Goal: Browse casually: Explore the website without a specific task or goal

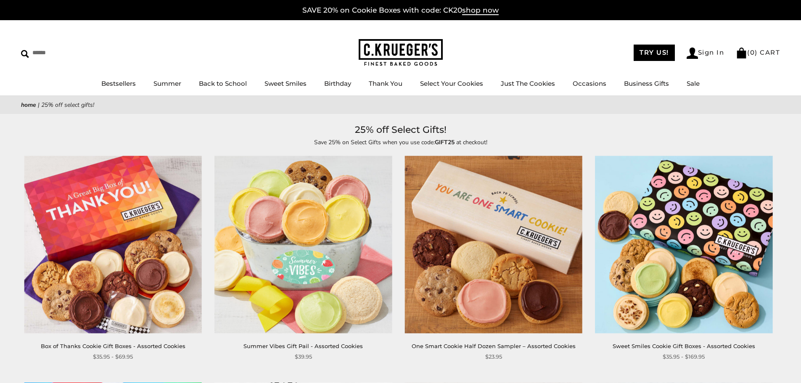
click at [552, 224] on img at bounding box center [493, 244] width 177 height 177
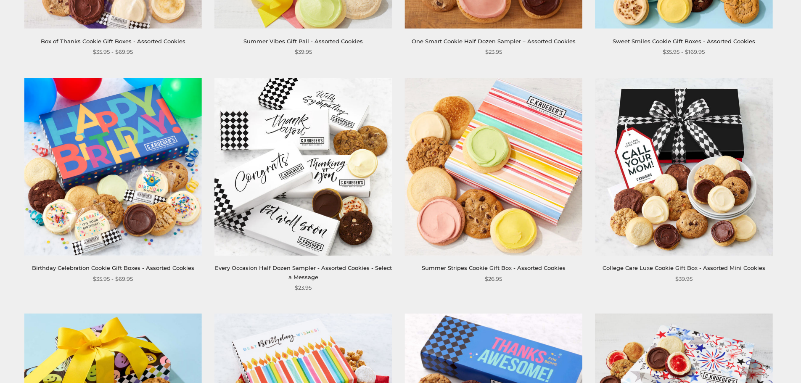
scroll to position [336, 0]
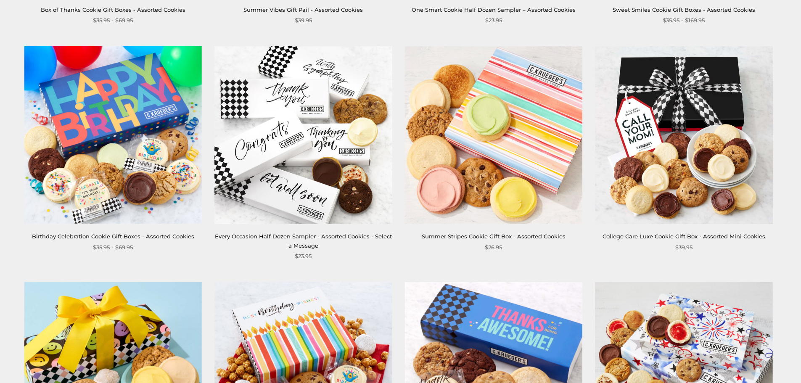
click at [120, 183] on img at bounding box center [112, 134] width 177 height 177
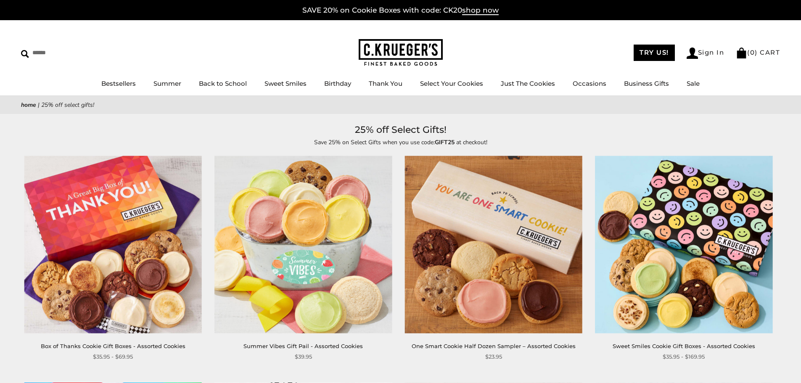
click at [165, 235] on img at bounding box center [112, 244] width 177 height 177
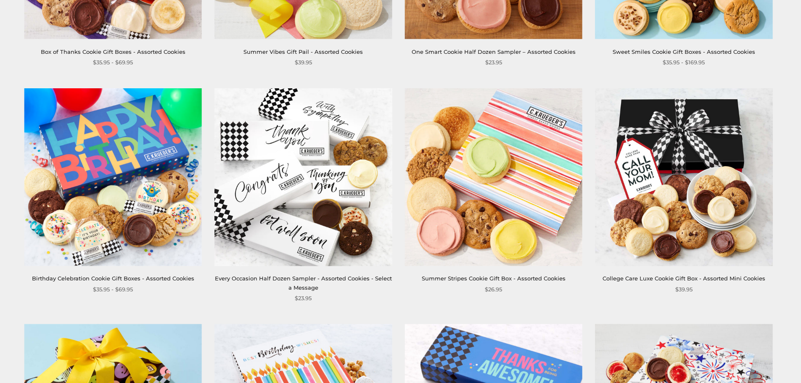
click at [507, 187] on img at bounding box center [493, 176] width 177 height 177
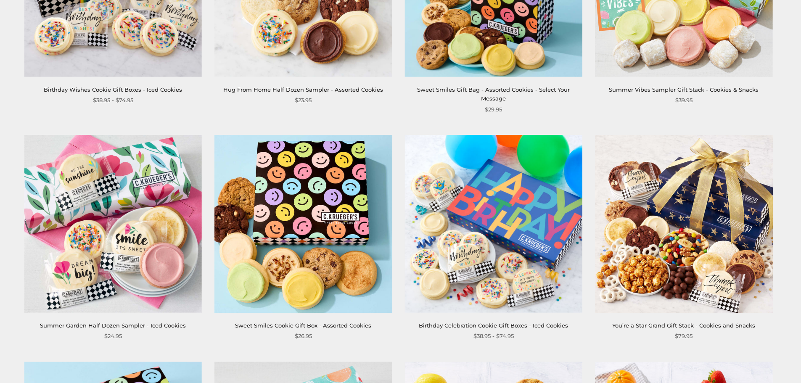
scroll to position [1009, 0]
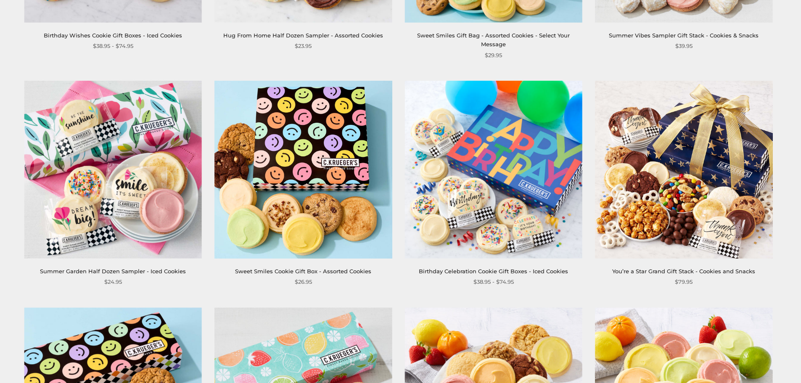
click at [299, 177] on img at bounding box center [302, 169] width 177 height 177
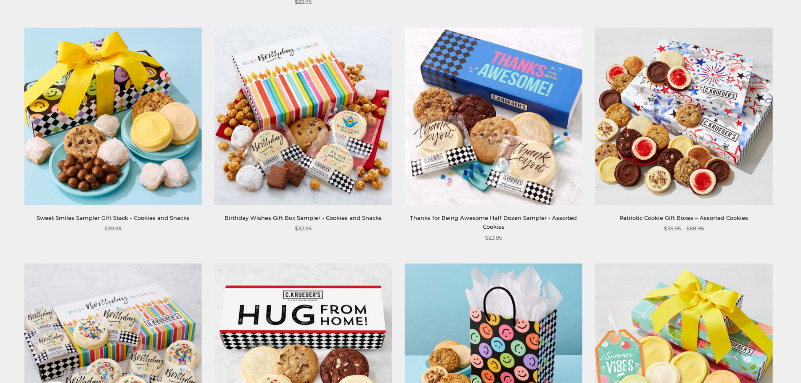
scroll to position [511, 0]
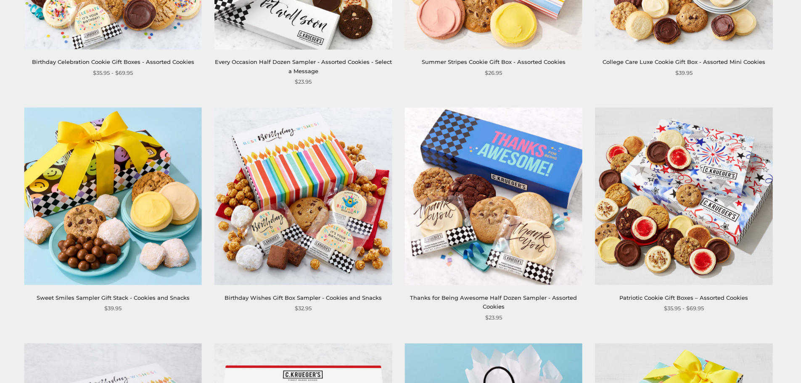
click at [669, 181] on img at bounding box center [683, 196] width 177 height 177
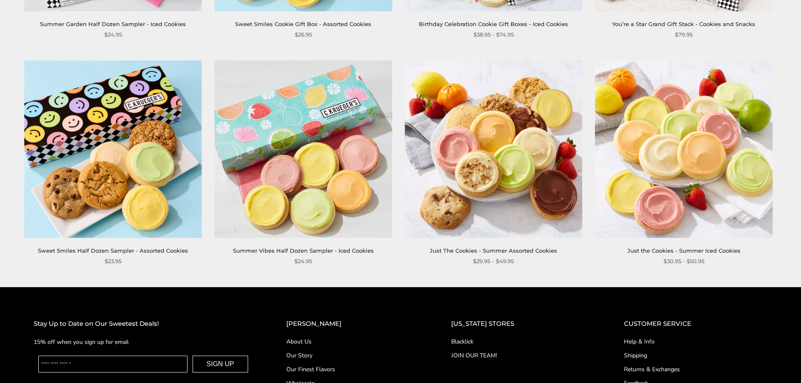
scroll to position [1183, 0]
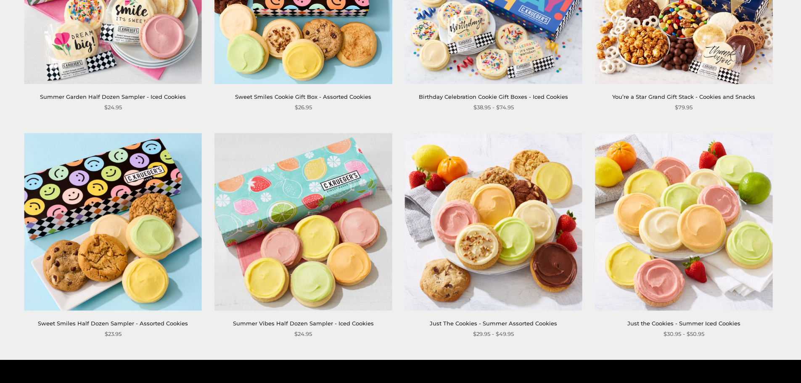
click at [726, 166] on img at bounding box center [683, 221] width 177 height 177
